Goal: Transaction & Acquisition: Purchase product/service

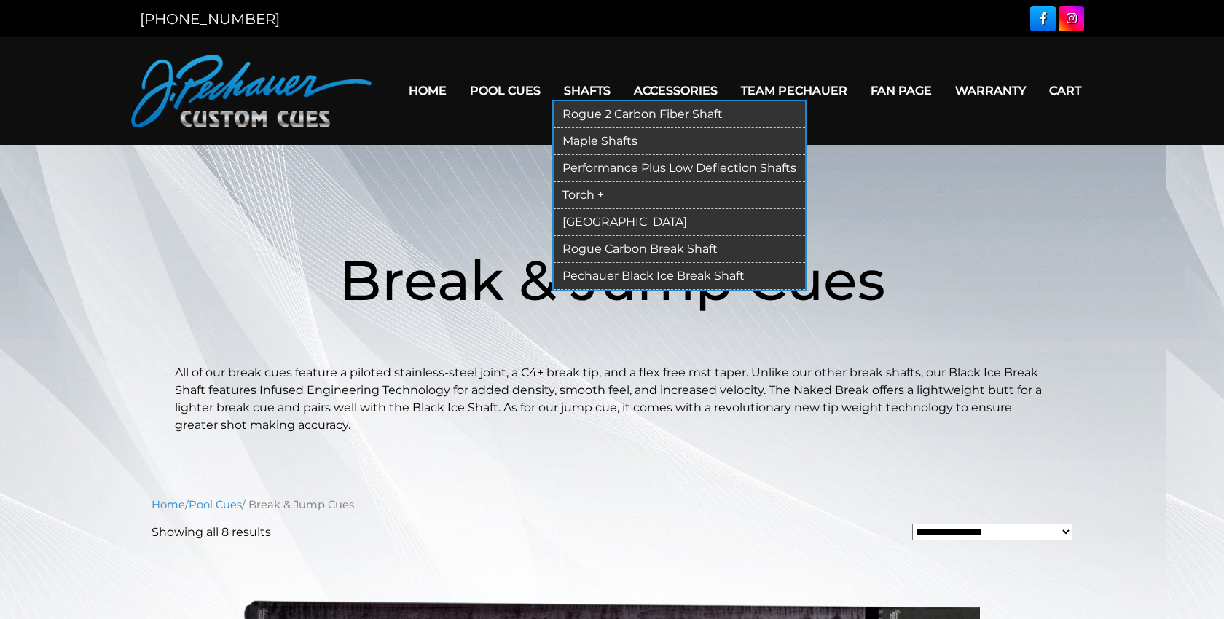
click at [576, 111] on link "Rogue 2 Carbon Fiber Shaft" at bounding box center [679, 114] width 251 height 27
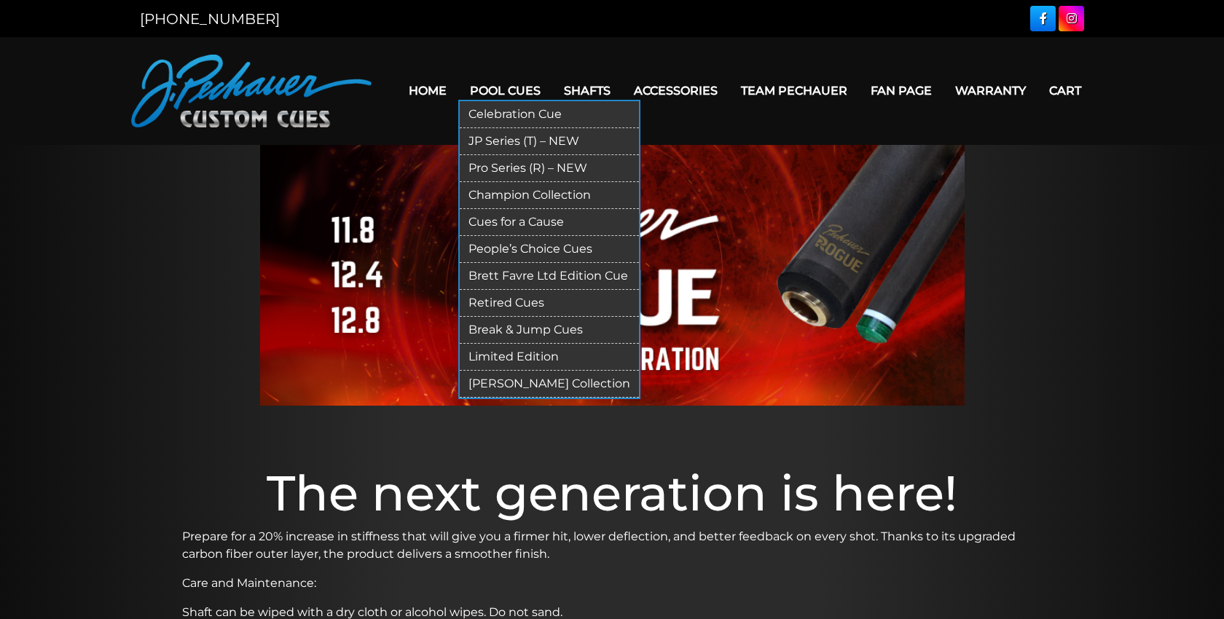
click at [546, 327] on link "Break & Jump Cues" at bounding box center [549, 330] width 179 height 27
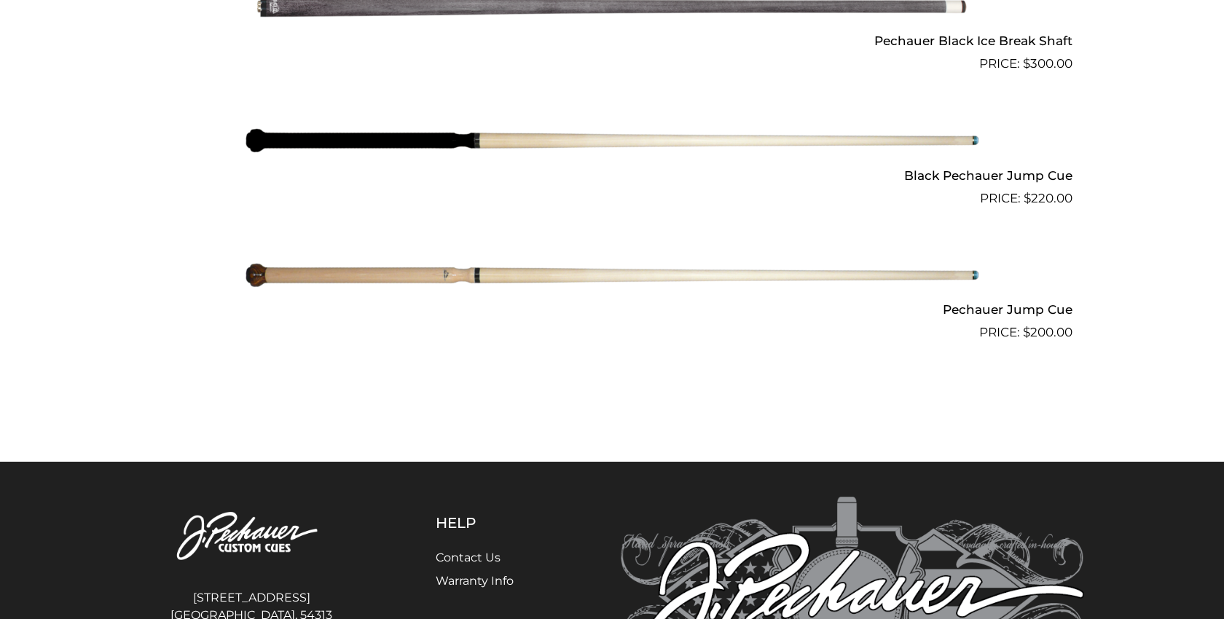
scroll to position [1286, 0]
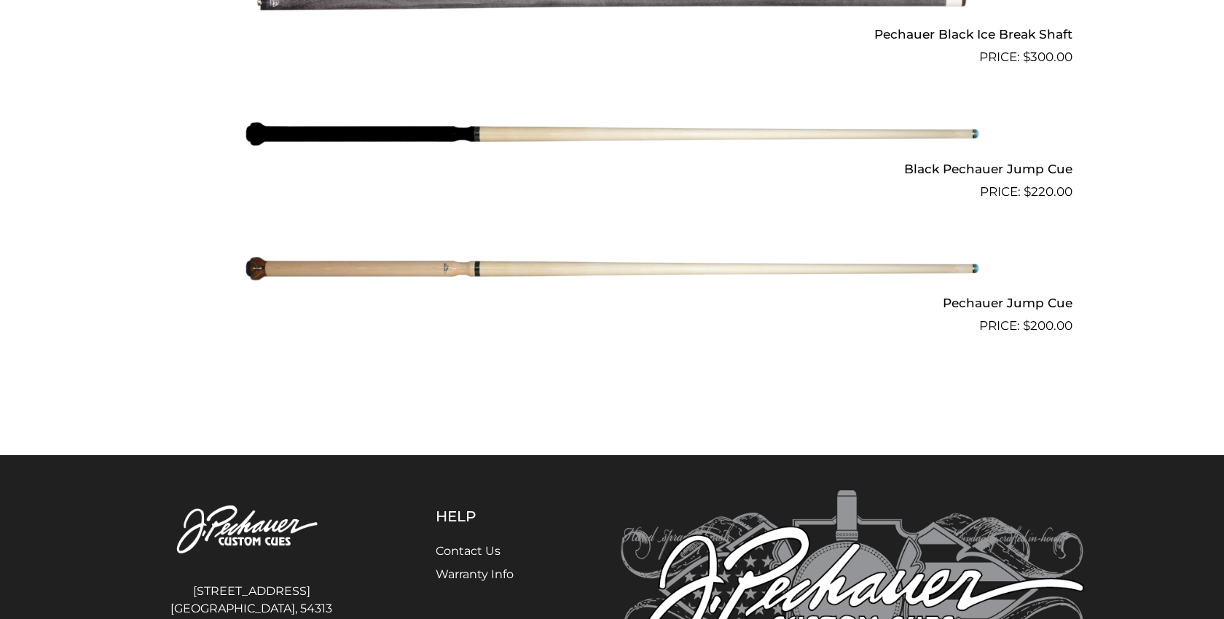
click at [543, 264] on img at bounding box center [612, 269] width 736 height 122
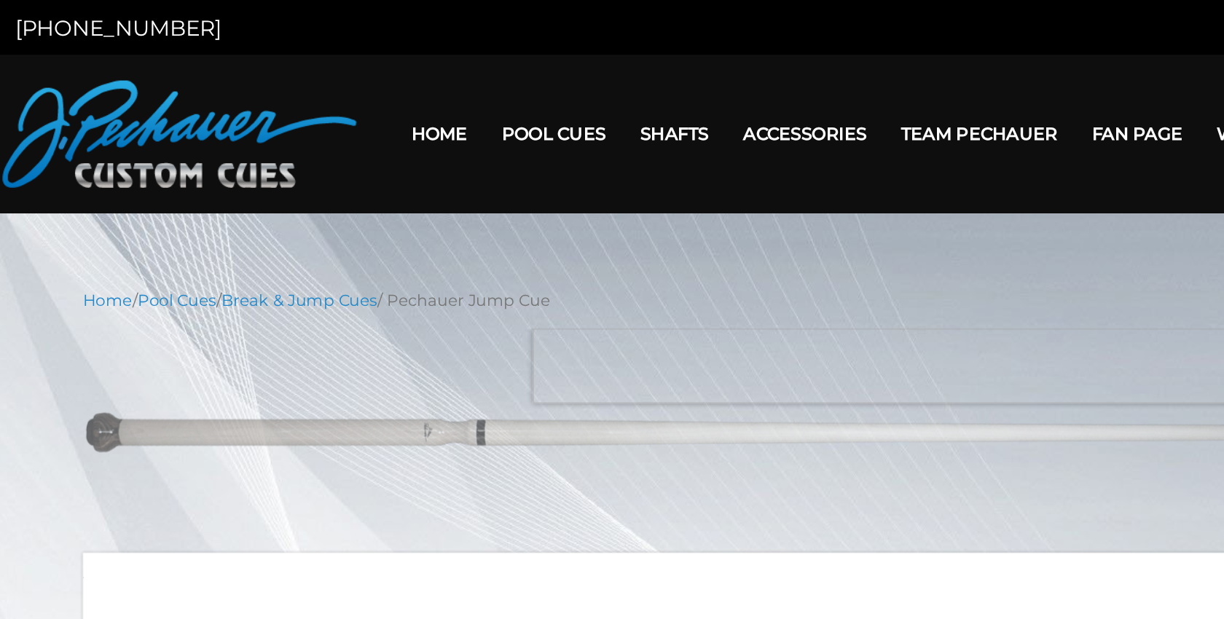
drag, startPoint x: 832, startPoint y: 241, endPoint x: 765, endPoint y: 241, distance: 67.0
click at [765, 241] on img at bounding box center [612, 294] width 852 height 142
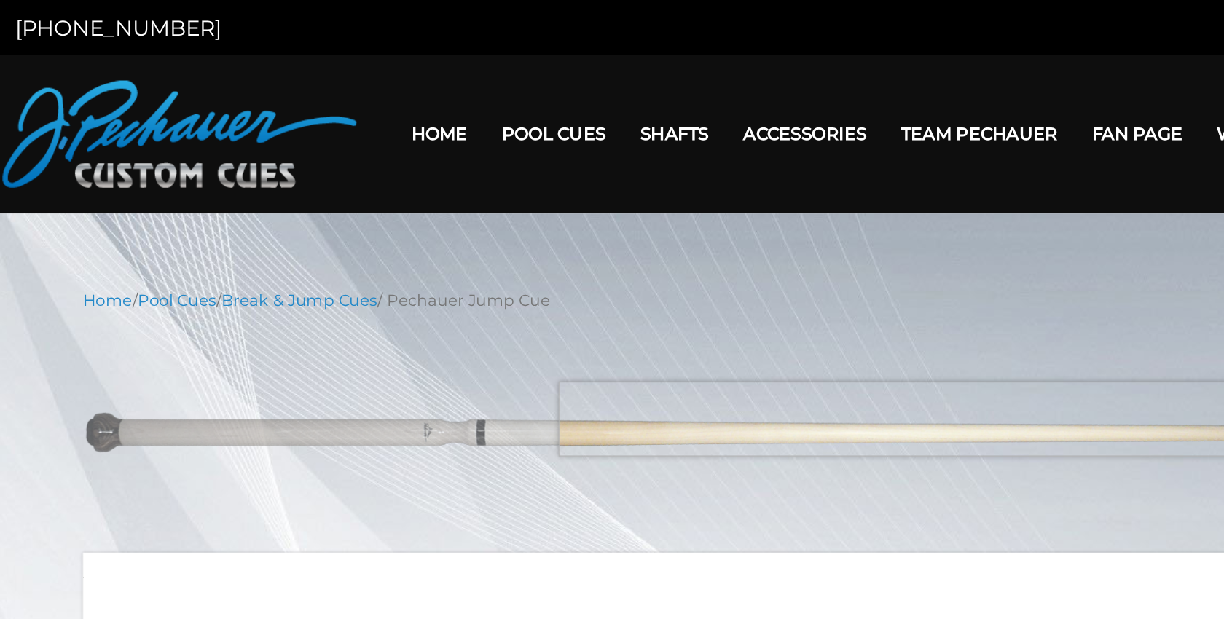
click at [755, 284] on img at bounding box center [612, 294] width 852 height 142
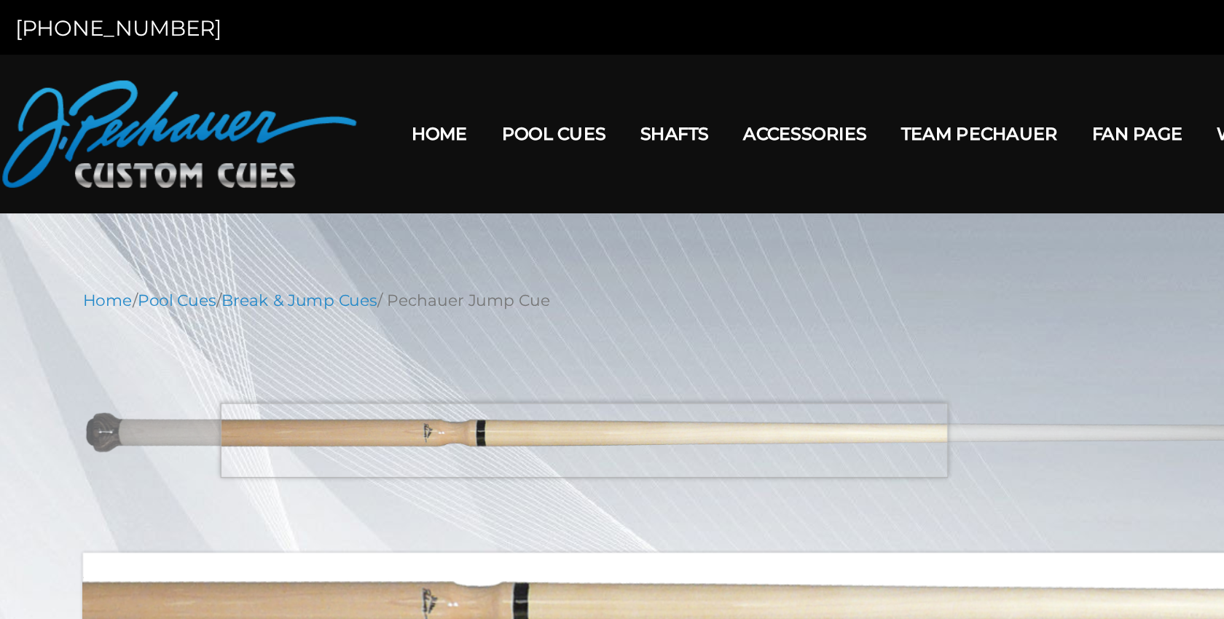
drag, startPoint x: 755, startPoint y: 284, endPoint x: 526, endPoint y: 299, distance: 229.9
click at [526, 299] on img at bounding box center [612, 294] width 852 height 142
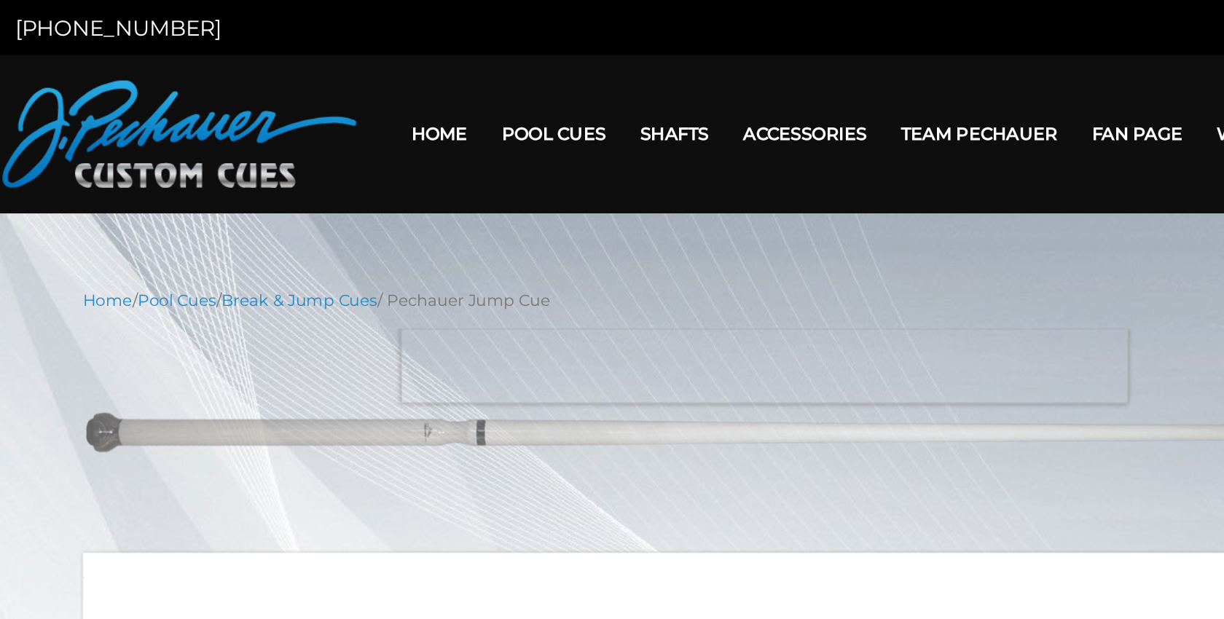
click at [648, 239] on img at bounding box center [612, 294] width 852 height 142
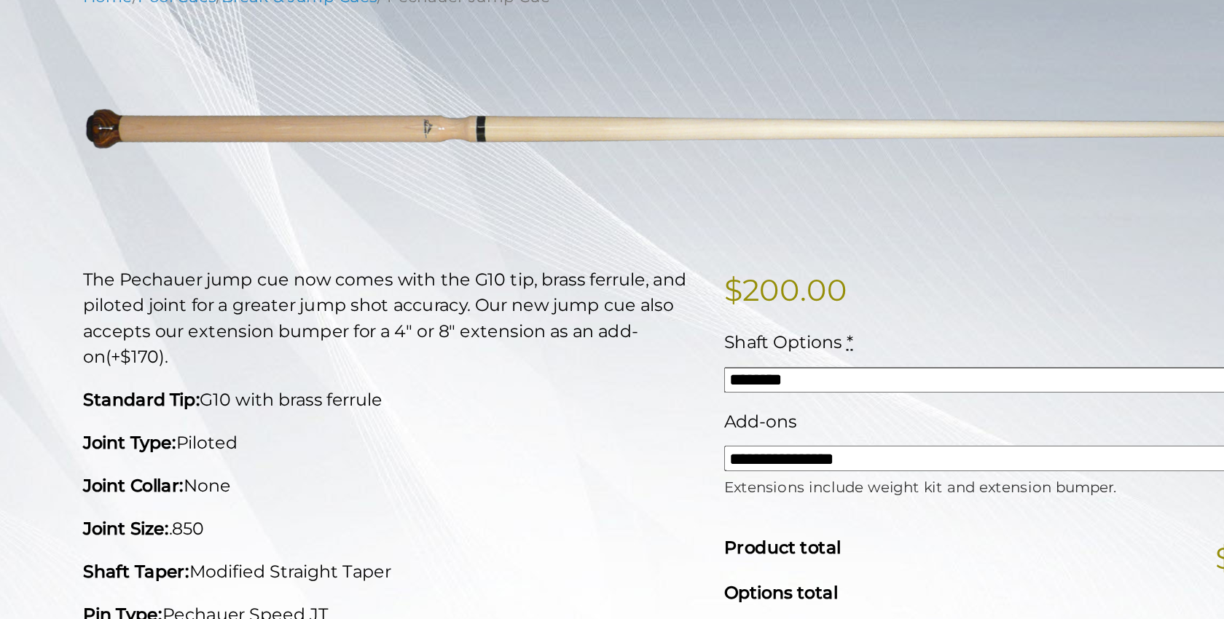
scroll to position [205, 0]
